Goal: Book appointment/travel/reservation

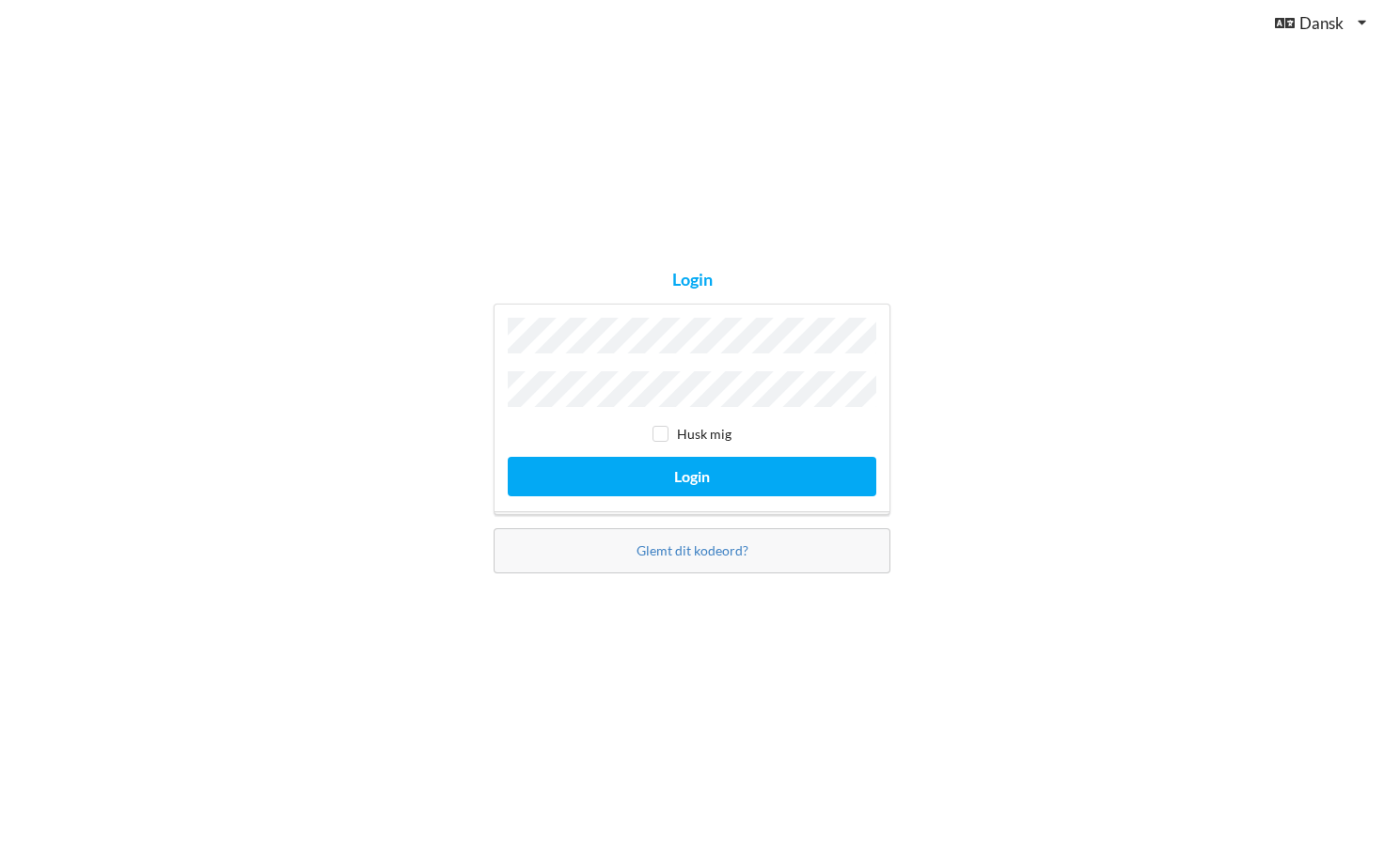
click at [692, 471] on button "Login" at bounding box center [692, 476] width 369 height 39
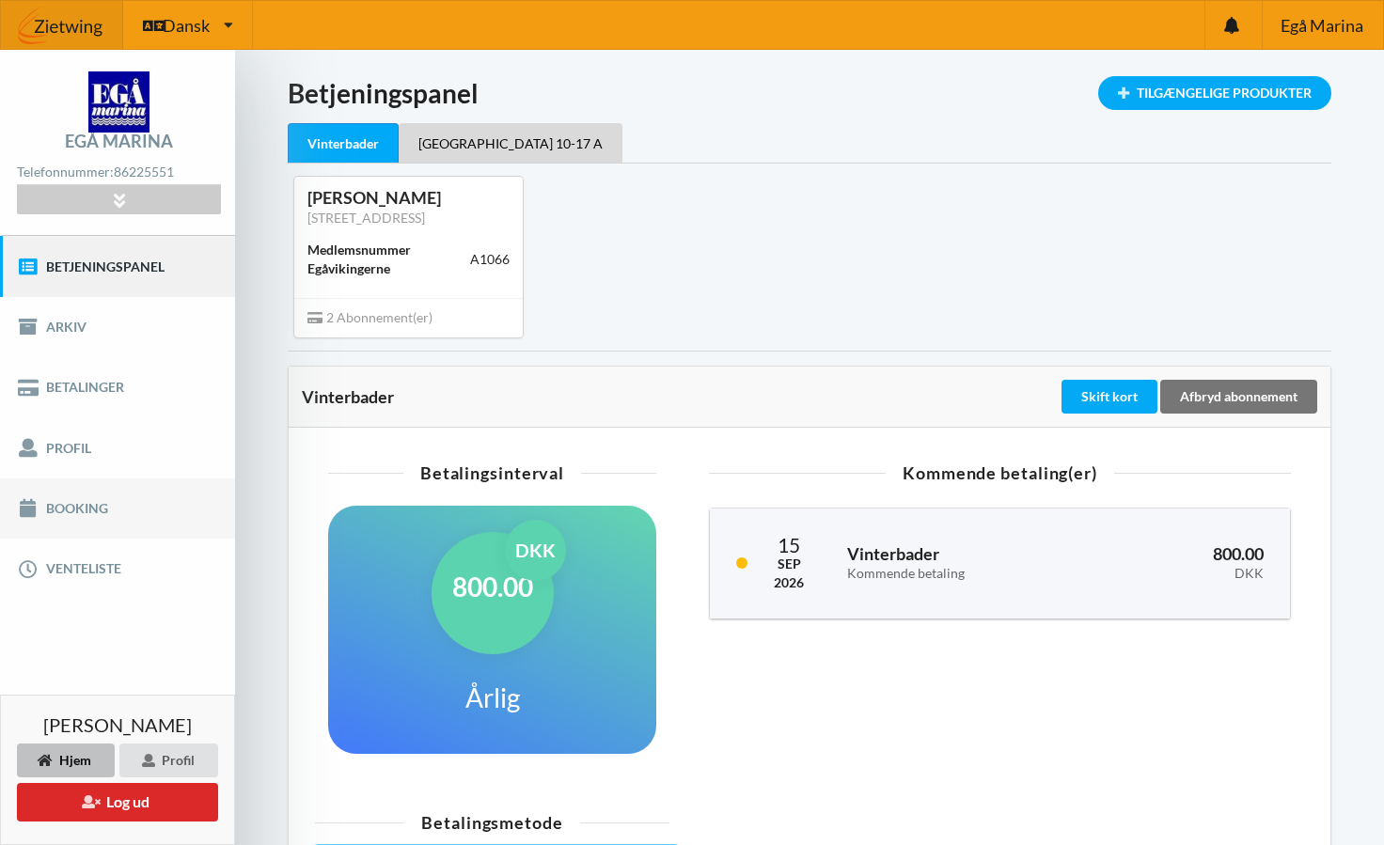
click at [168, 509] on link "Booking" at bounding box center [117, 509] width 235 height 60
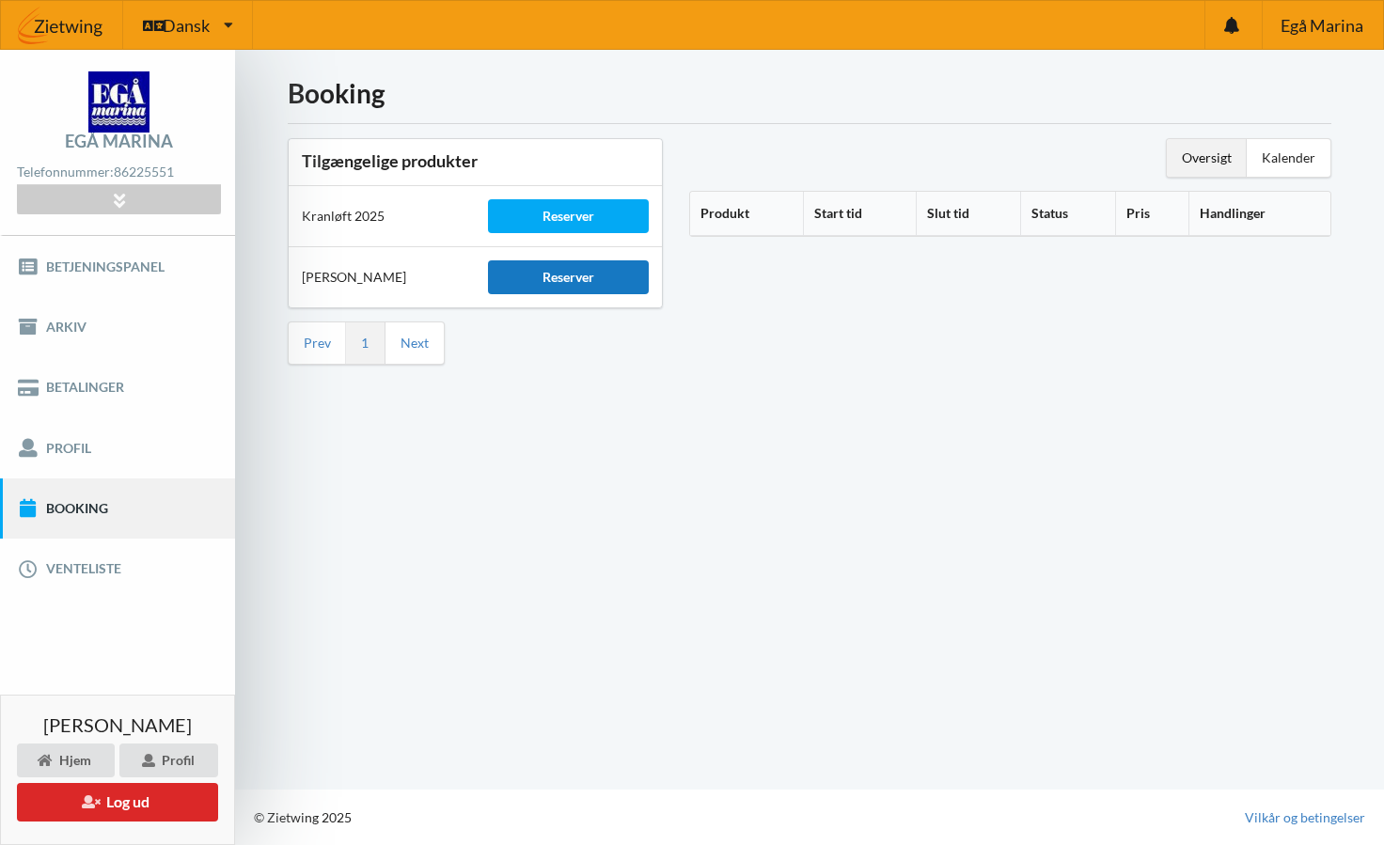
click at [610, 278] on div "Reserver" at bounding box center [568, 277] width 160 height 34
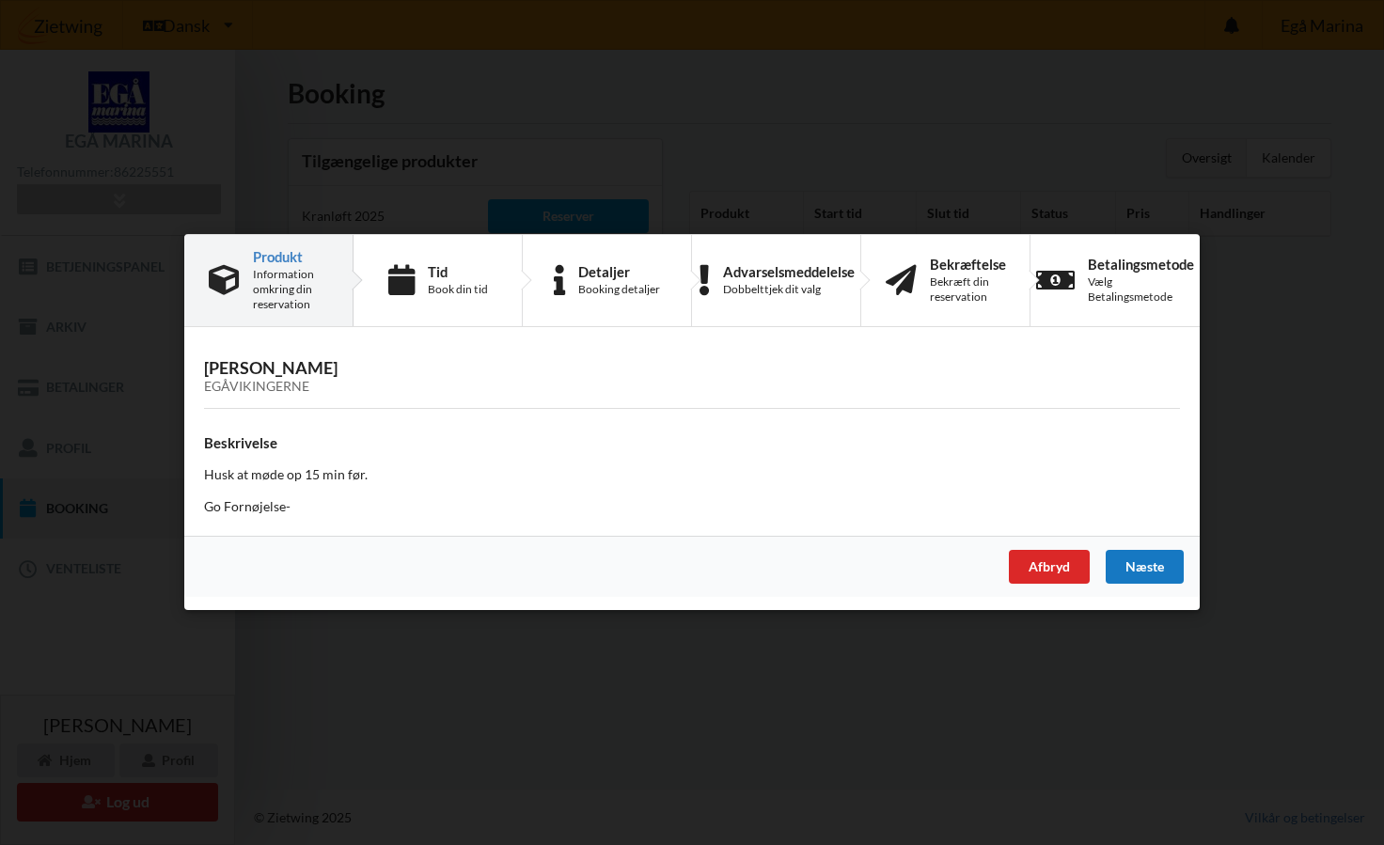
click at [1151, 566] on div "Næste" at bounding box center [1145, 568] width 78 height 34
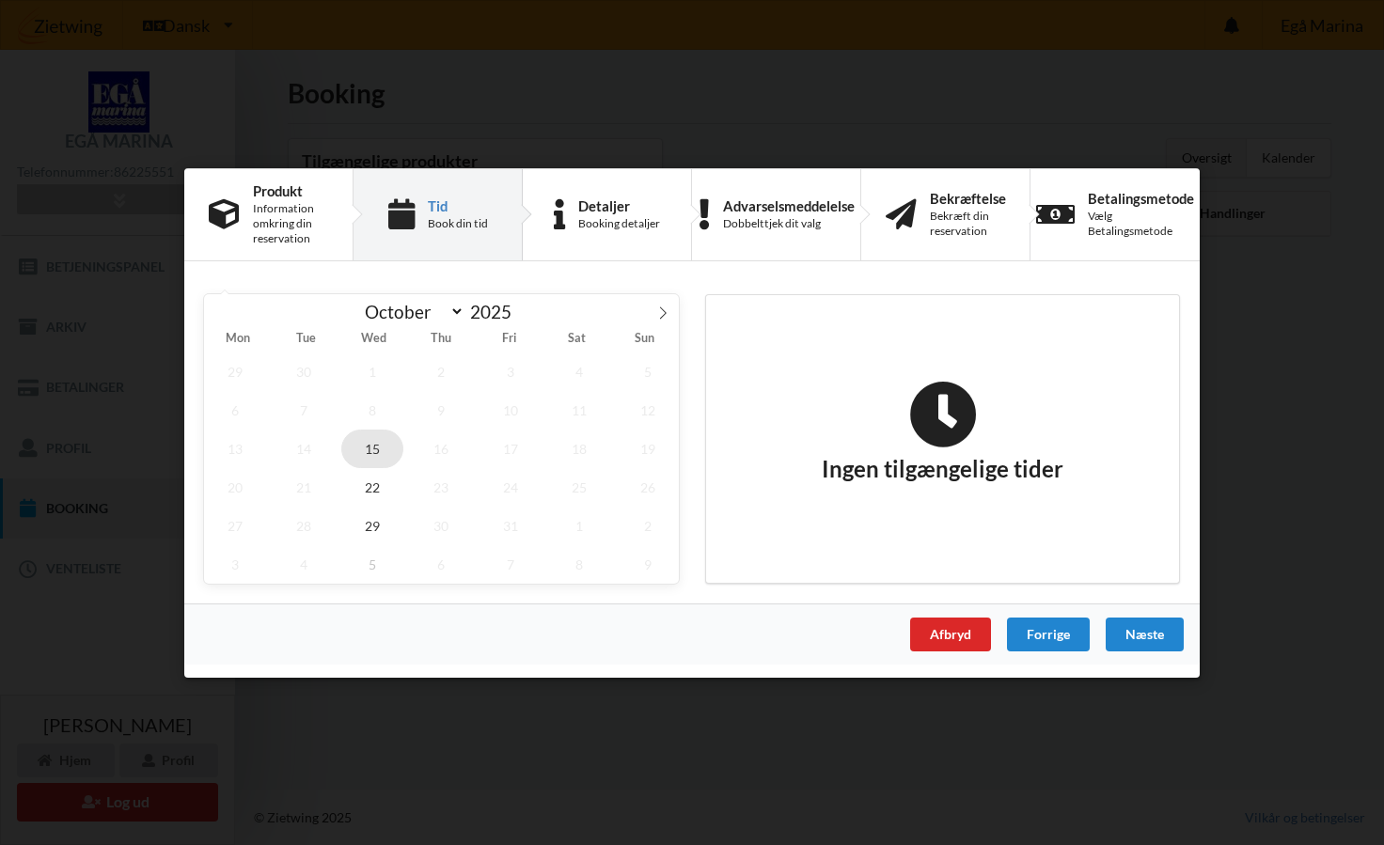
click at [363, 449] on span "15" at bounding box center [372, 448] width 62 height 39
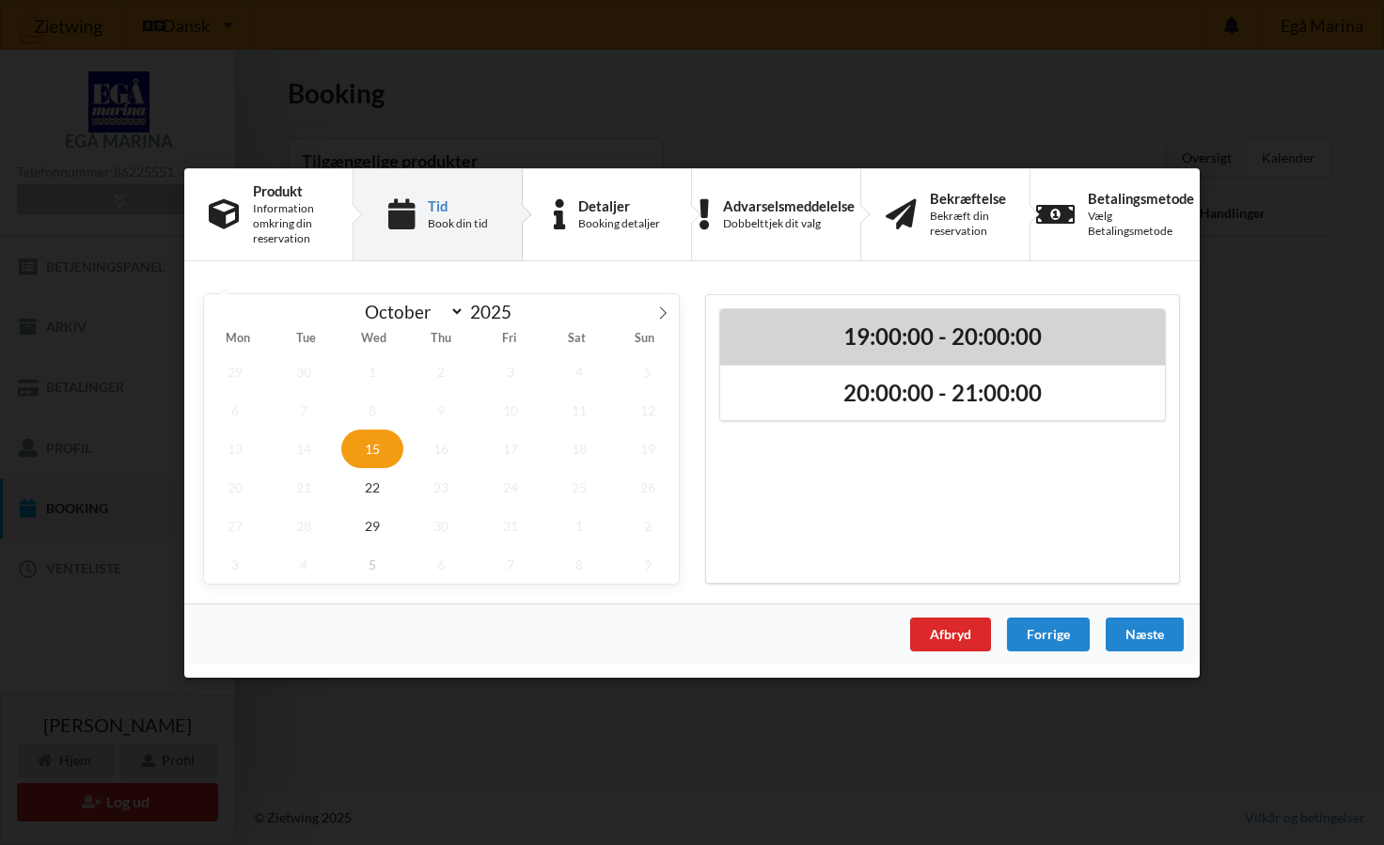
click at [811, 351] on div "19:00:00 - 20:00:00" at bounding box center [942, 335] width 445 height 55
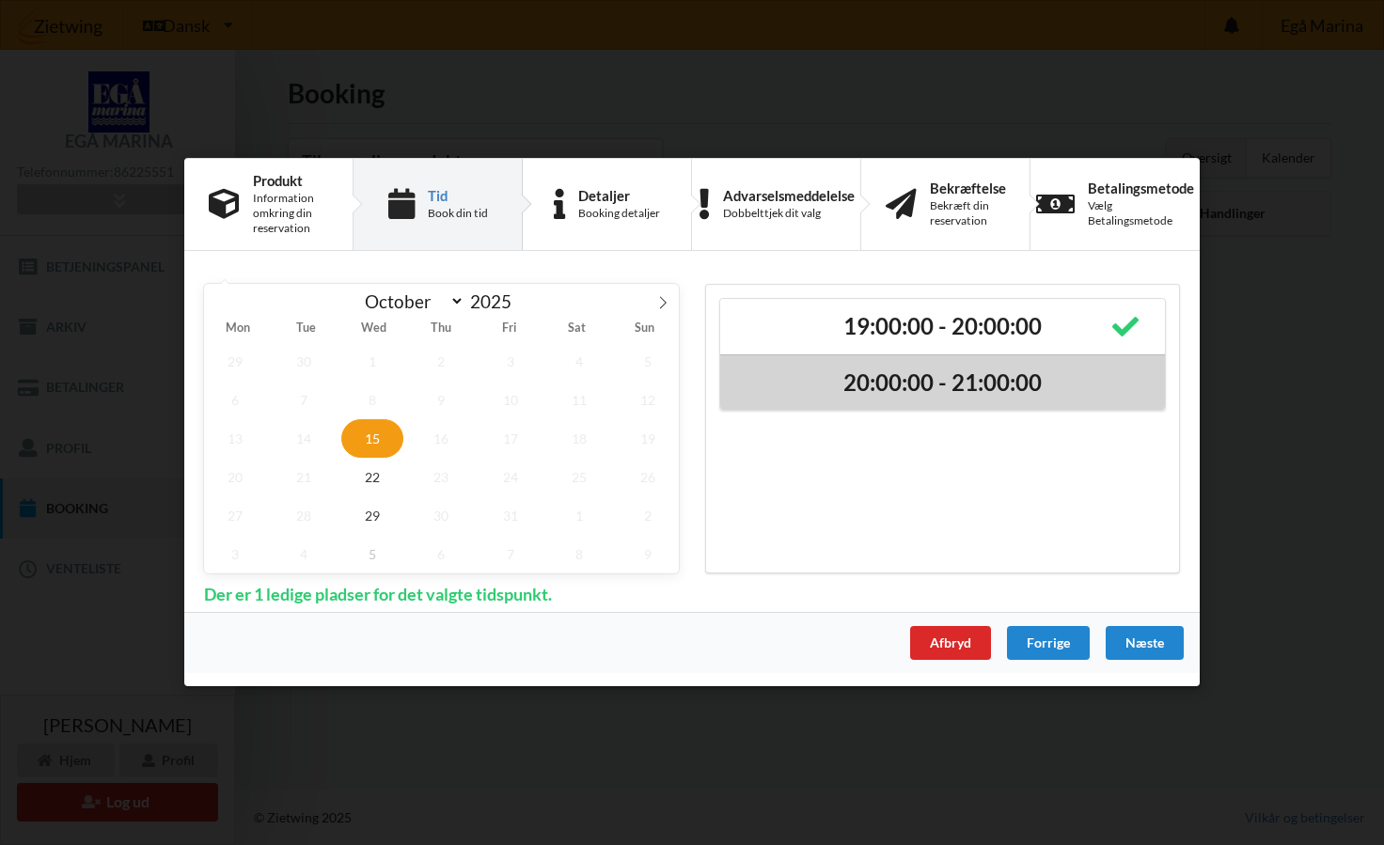
click at [810, 391] on h2 "20:00:00 - 21:00:00" at bounding box center [942, 383] width 418 height 29
